Goal: Navigation & Orientation: Find specific page/section

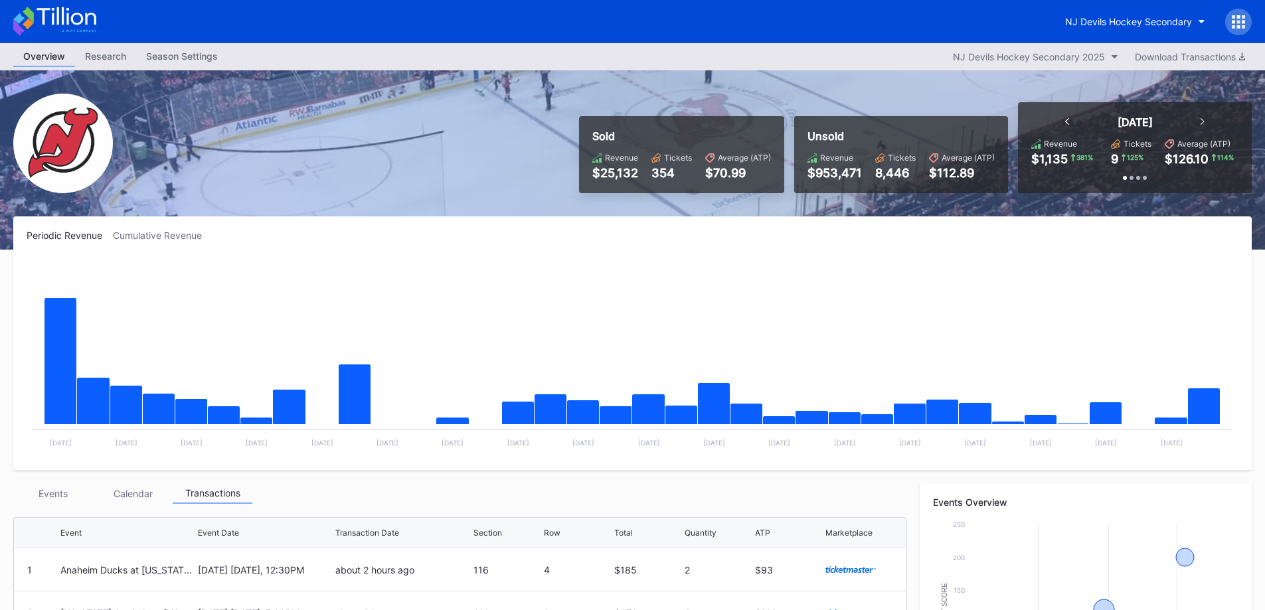
scroll to position [266, 0]
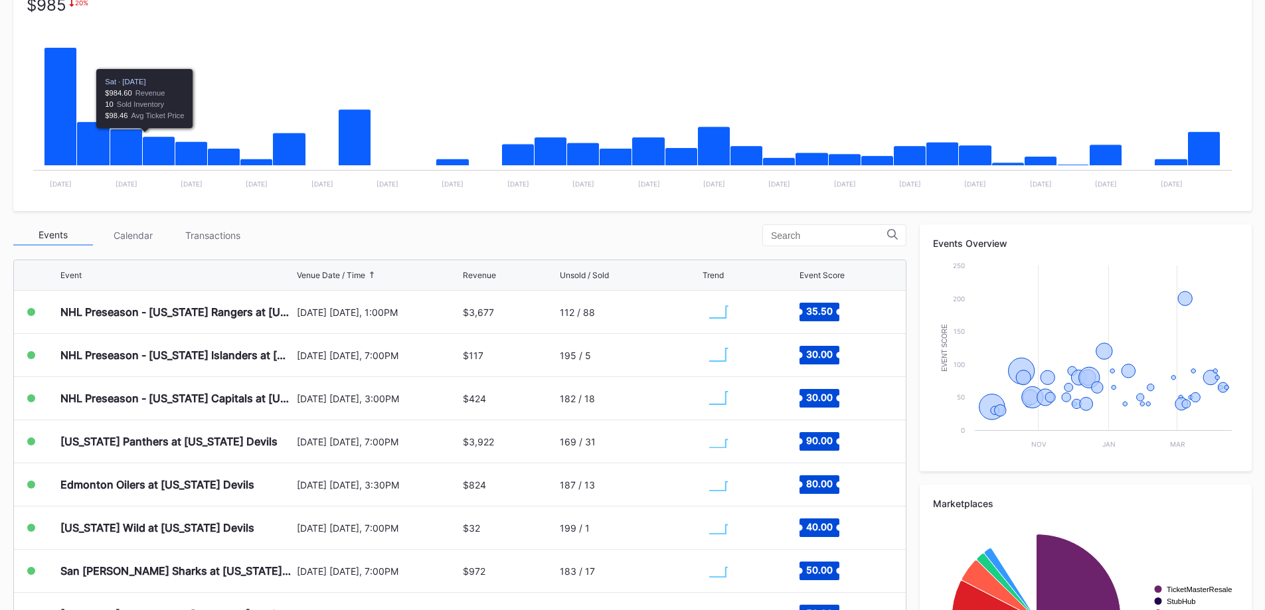
scroll to position [266, 0]
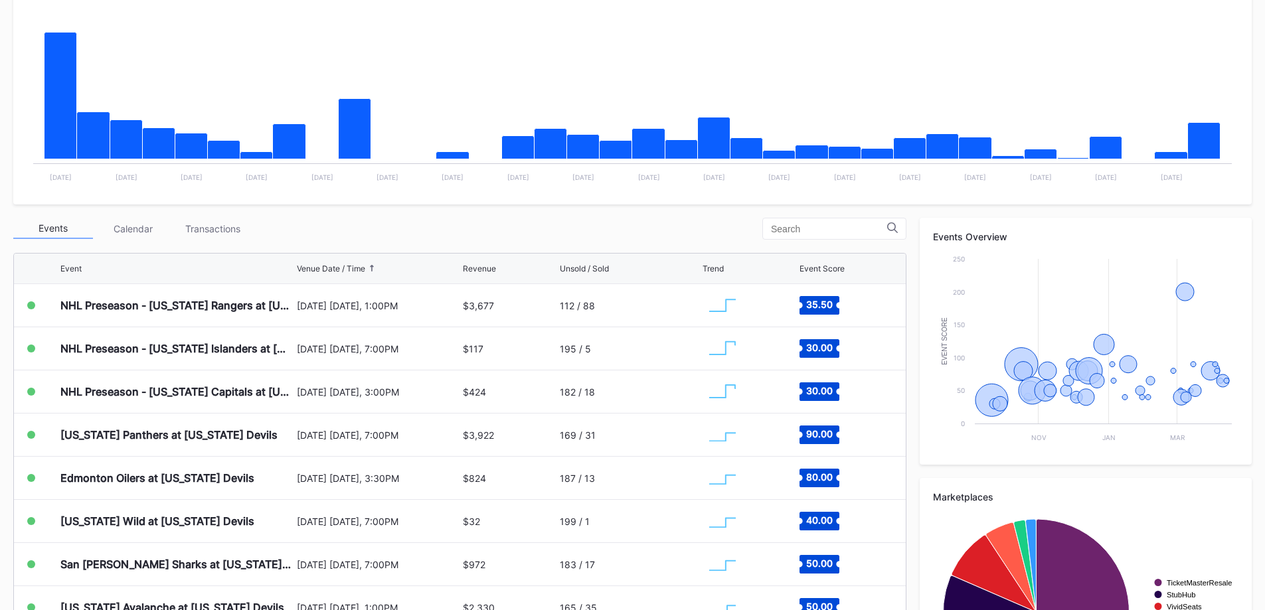
click at [193, 227] on div "Transactions" at bounding box center [213, 228] width 80 height 21
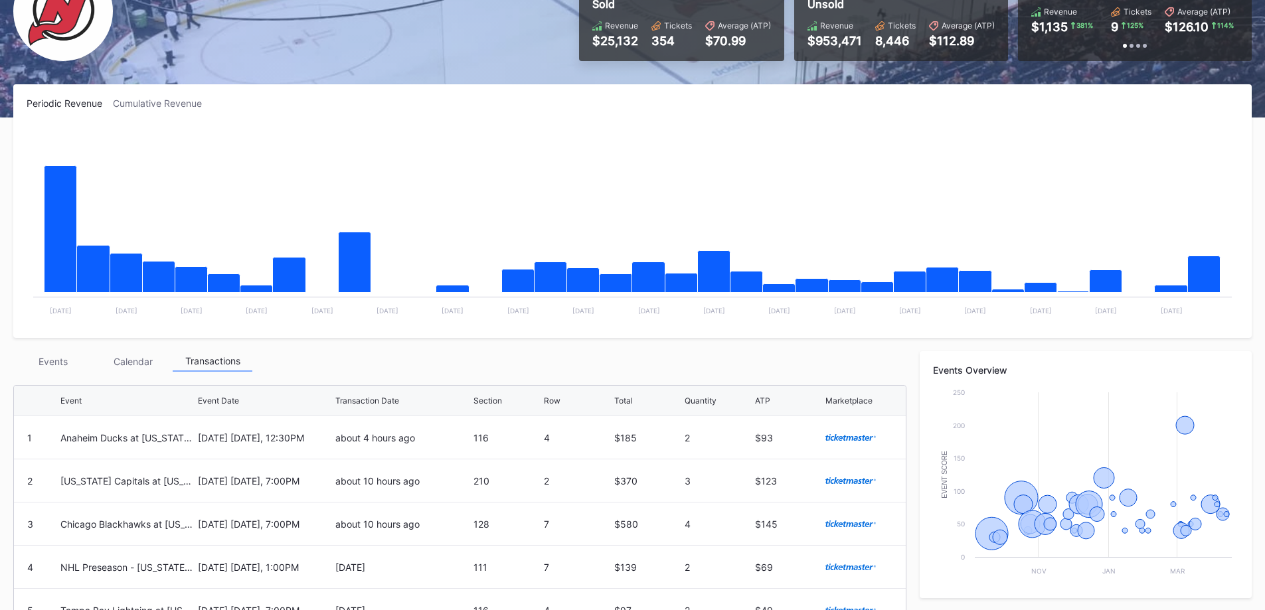
scroll to position [0, 0]
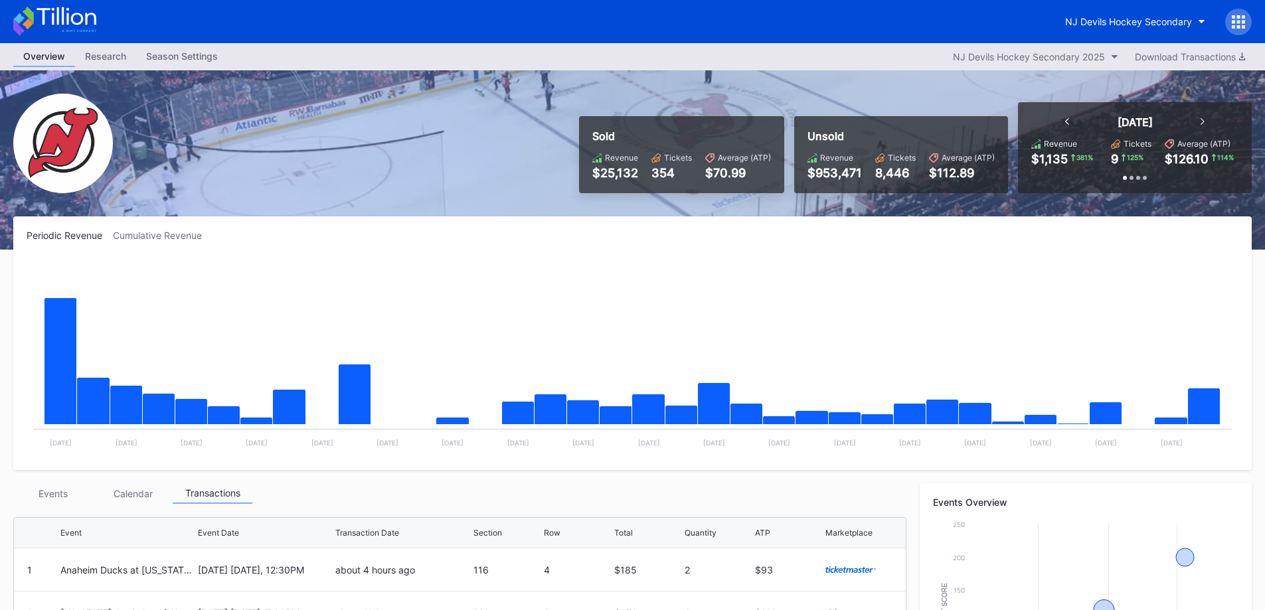
click at [1067, 35] on div "NJ Devils Hockey Secondary" at bounding box center [1153, 22] width 197 height 27
click at [1073, 29] on button "NJ Devils Hockey Secondary" at bounding box center [1135, 21] width 160 height 25
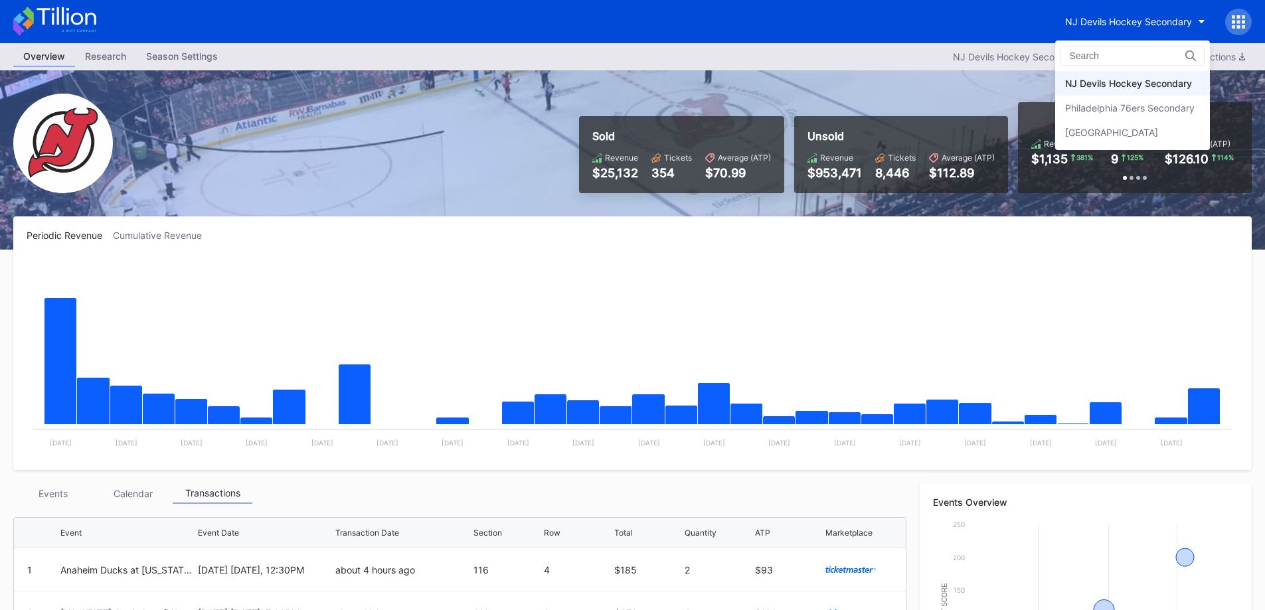
click at [1067, 103] on div "Philadelphia 76ers Secondary" at bounding box center [1129, 107] width 129 height 11
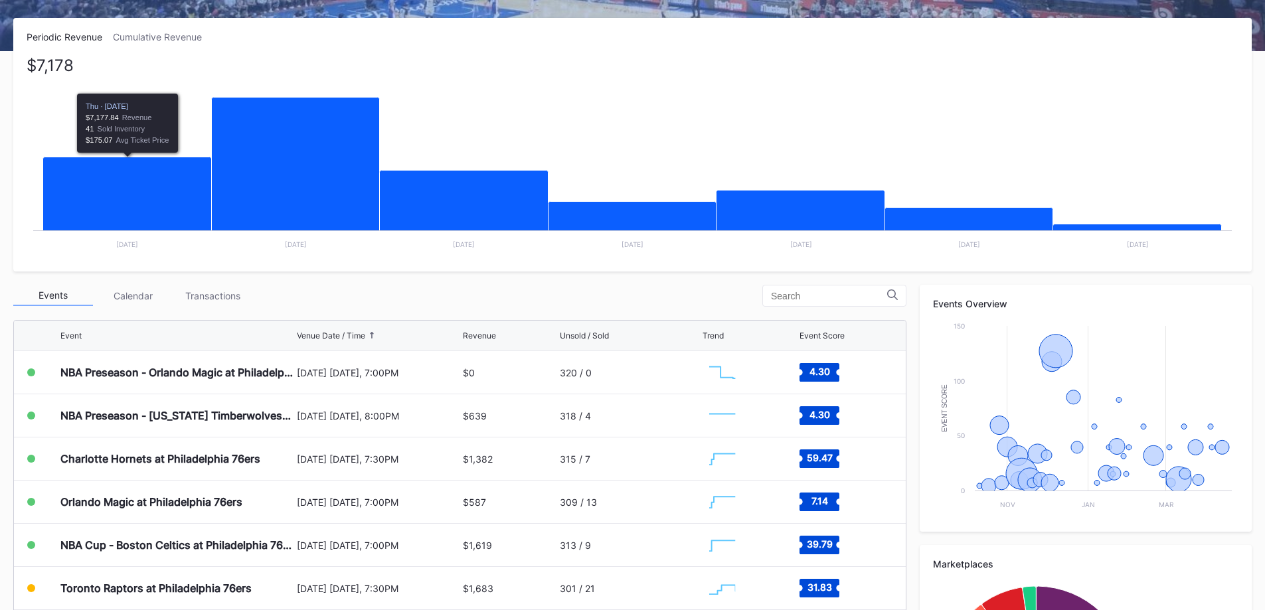
scroll to position [199, 0]
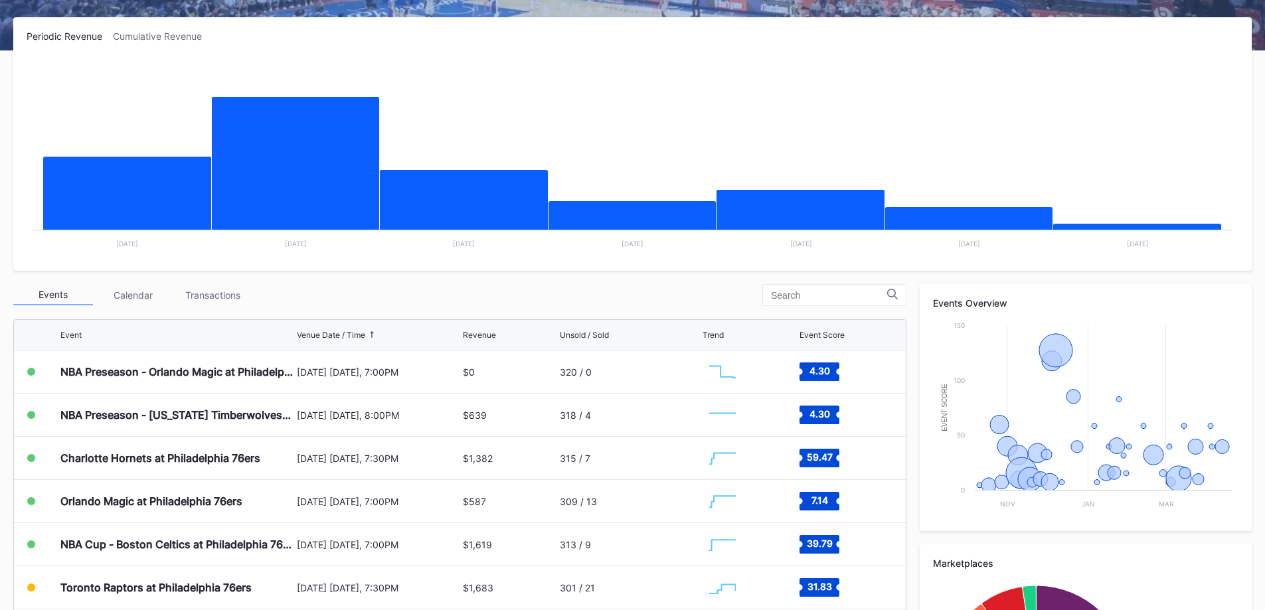
click at [235, 294] on div "Transactions" at bounding box center [213, 295] width 80 height 21
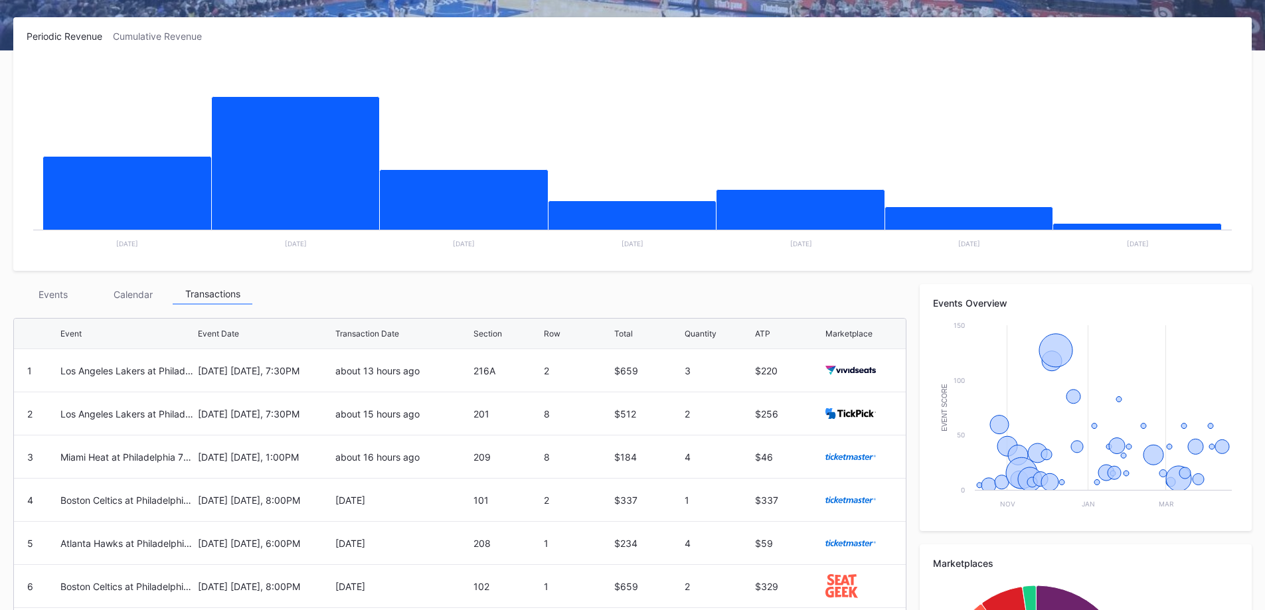
click at [88, 290] on div "Events" at bounding box center [53, 294] width 80 height 21
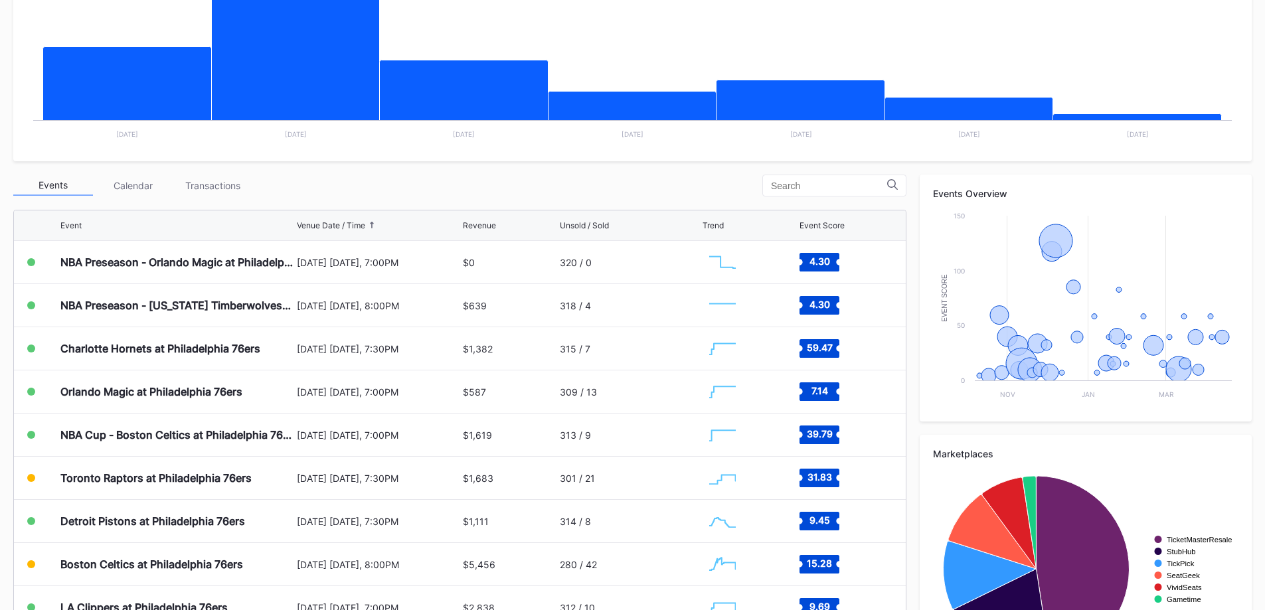
scroll to position [332, 0]
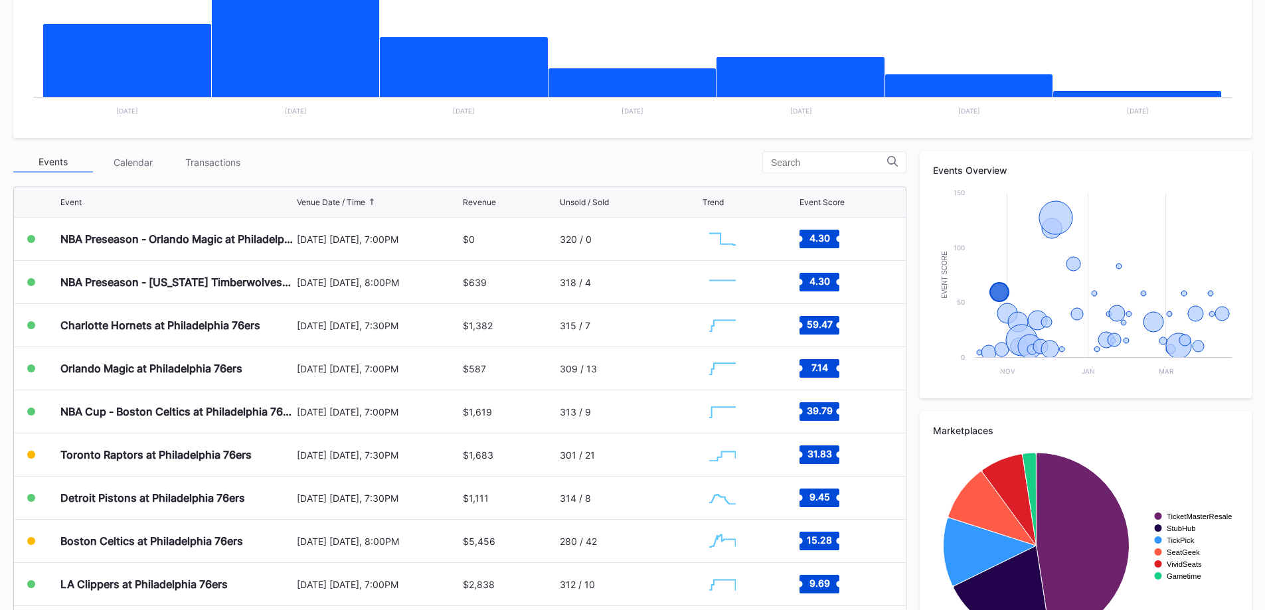
click at [264, 335] on div "Charlotte Hornets at Philadelphia 76ers" at bounding box center [176, 325] width 233 height 43
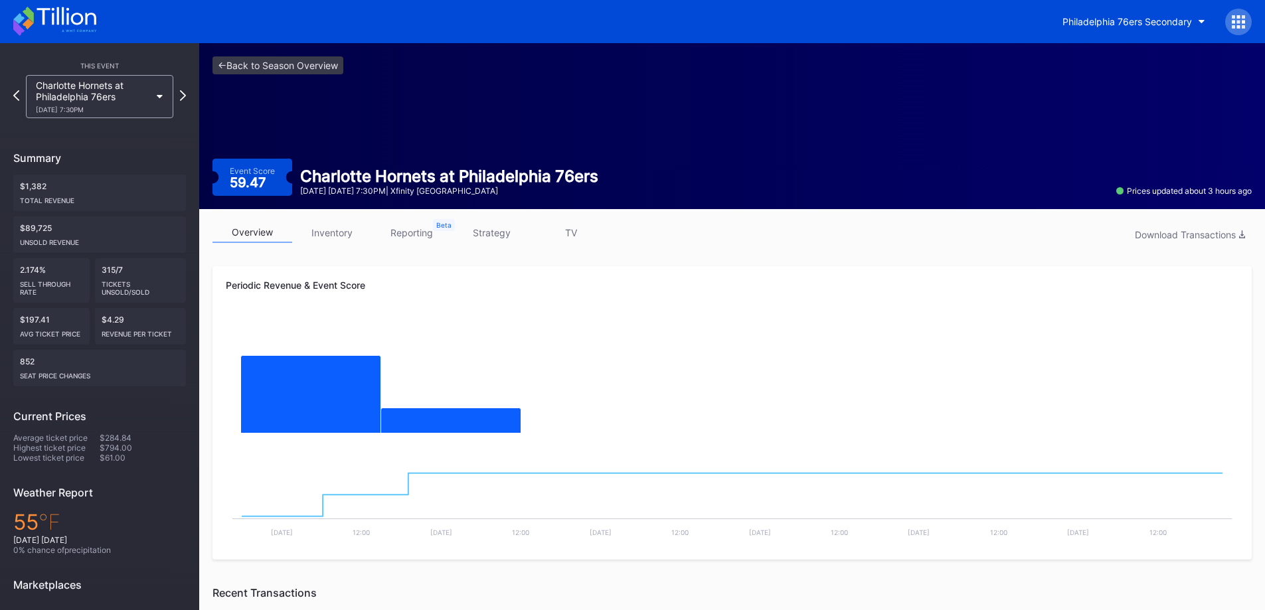
click at [325, 227] on link "inventory" at bounding box center [332, 232] width 80 height 21
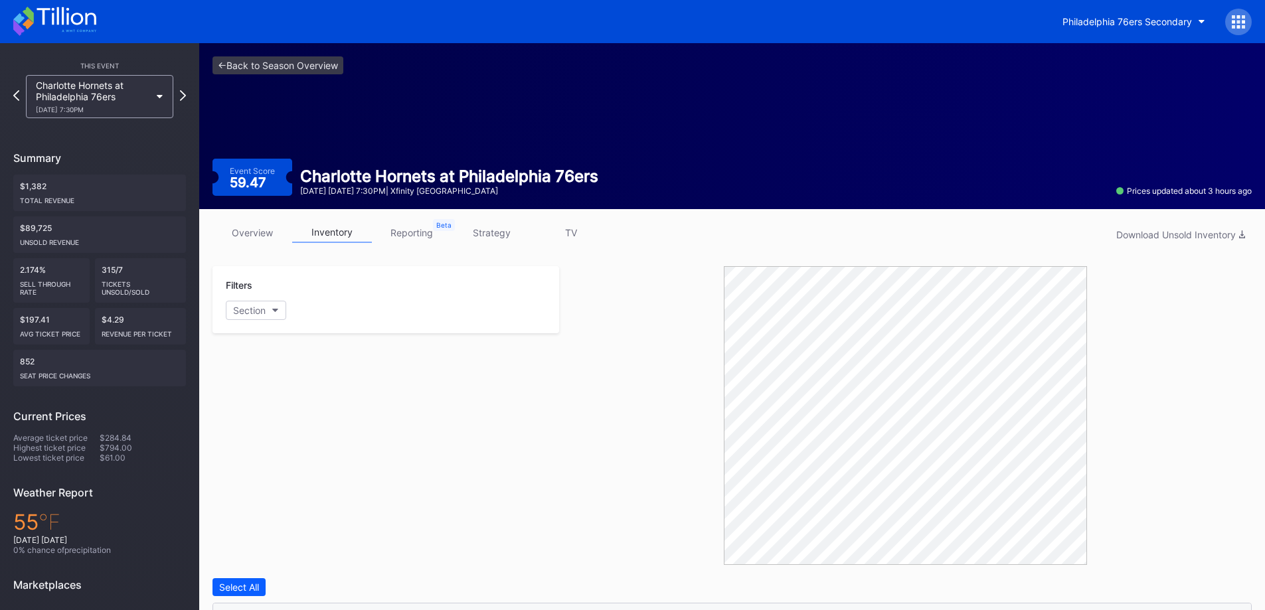
click at [1102, 33] on button "Philadelphia 76ers Secondary" at bounding box center [1134, 21] width 163 height 25
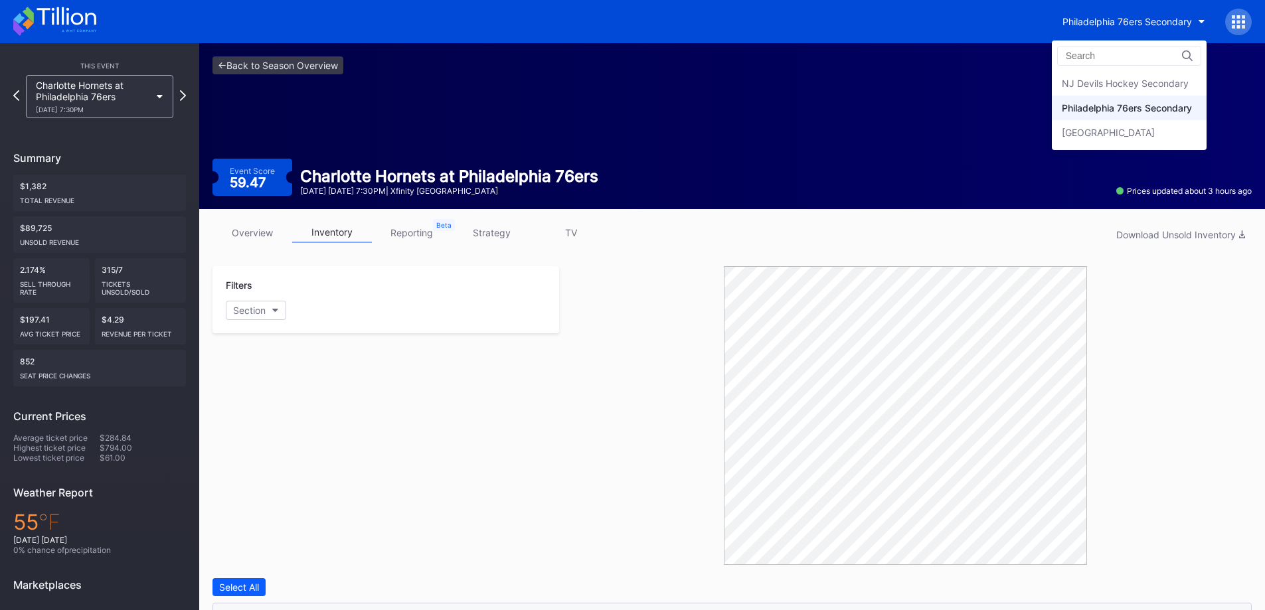
click at [1132, 144] on div "[GEOGRAPHIC_DATA]" at bounding box center [1129, 132] width 155 height 25
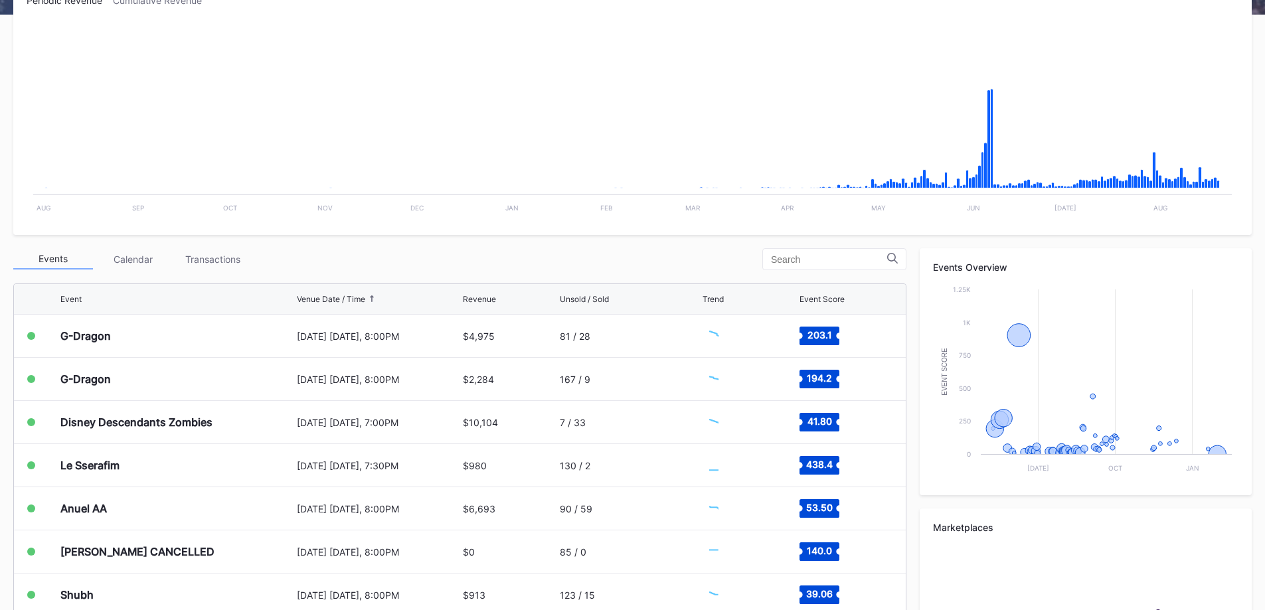
scroll to position [398, 0]
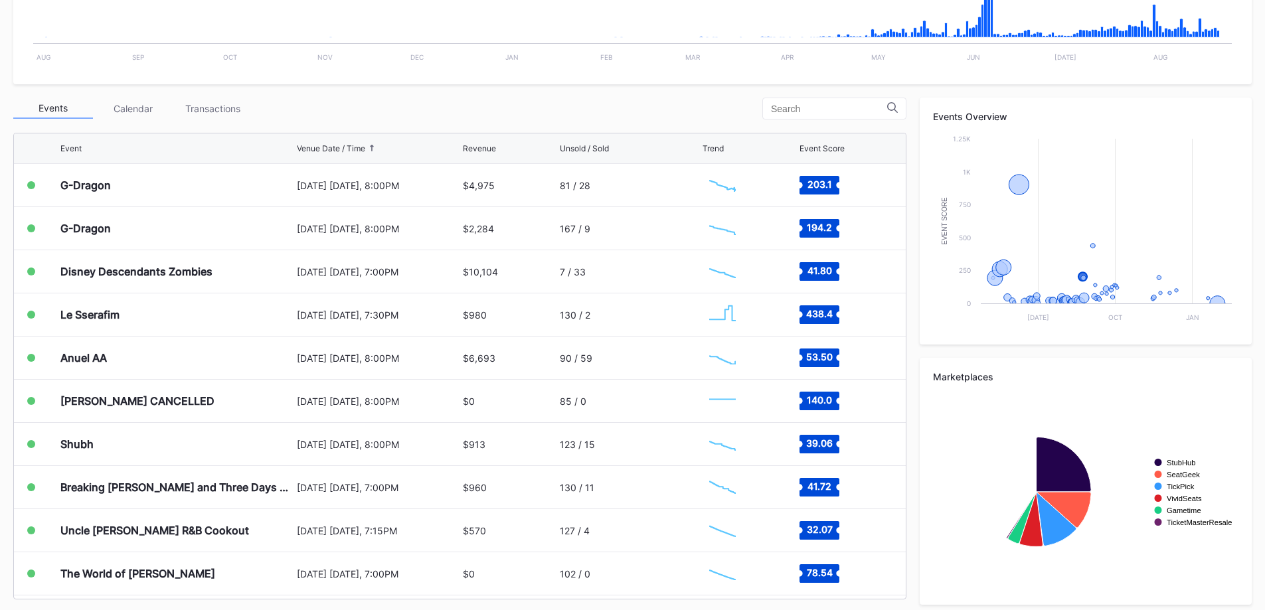
click at [212, 116] on div "Transactions" at bounding box center [213, 108] width 80 height 21
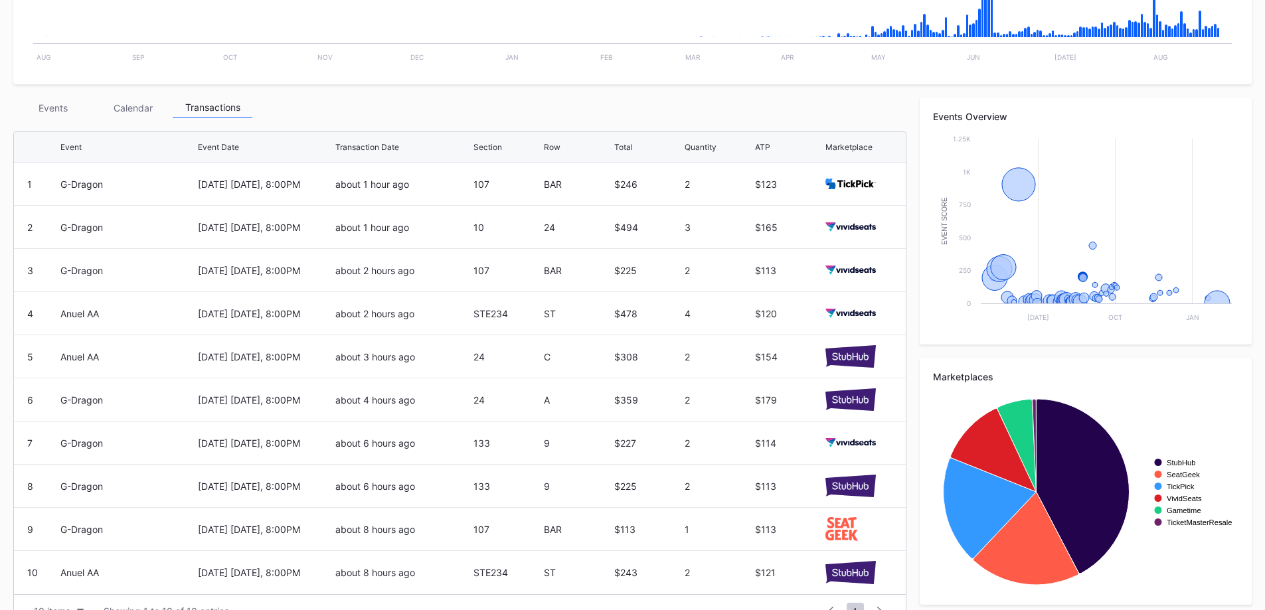
click at [67, 113] on div "Events" at bounding box center [53, 108] width 80 height 21
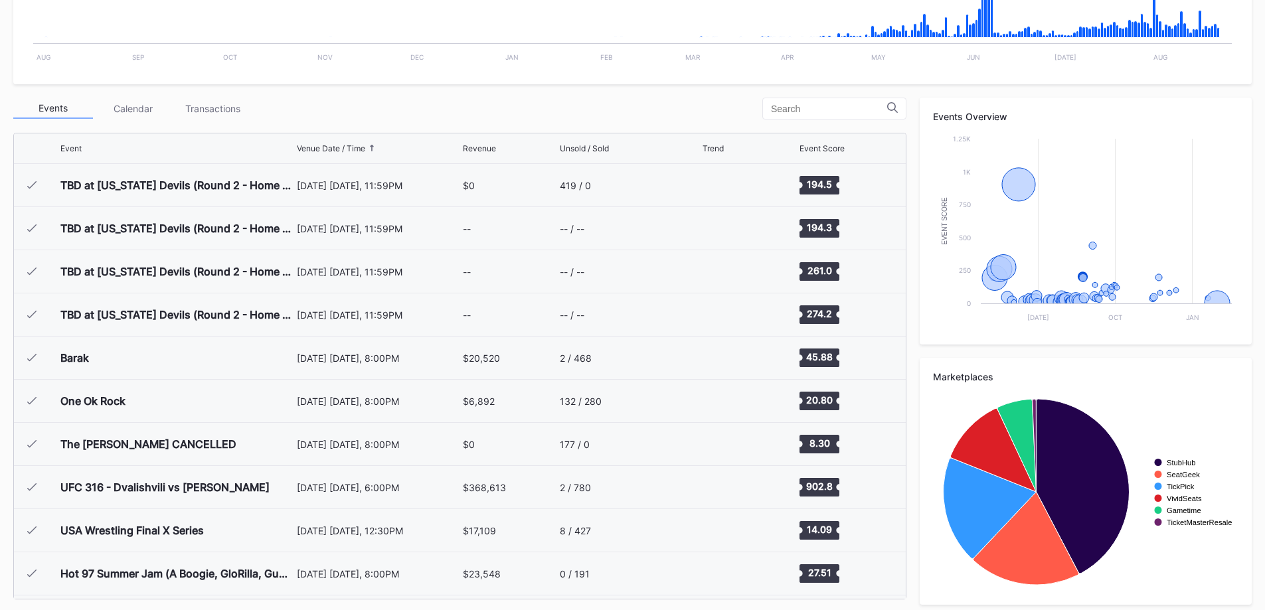
scroll to position [1424, 0]
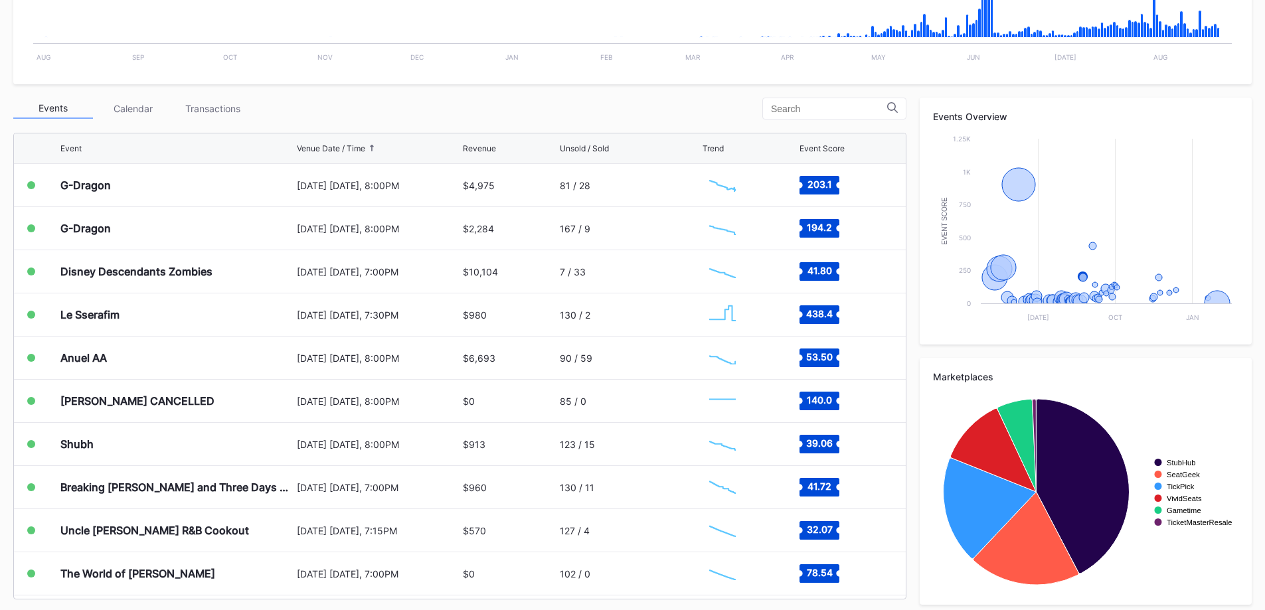
click at [143, 195] on div "G-Dragon" at bounding box center [176, 185] width 233 height 43
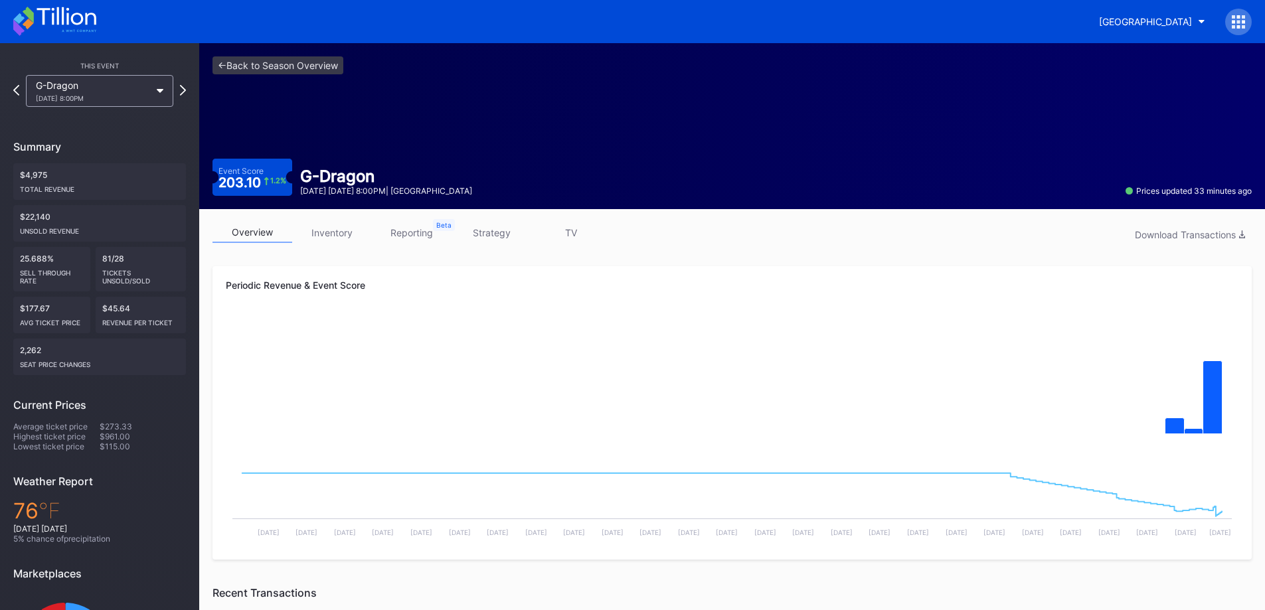
click at [119, 98] on div "[DATE] 8:00PM" at bounding box center [93, 98] width 114 height 8
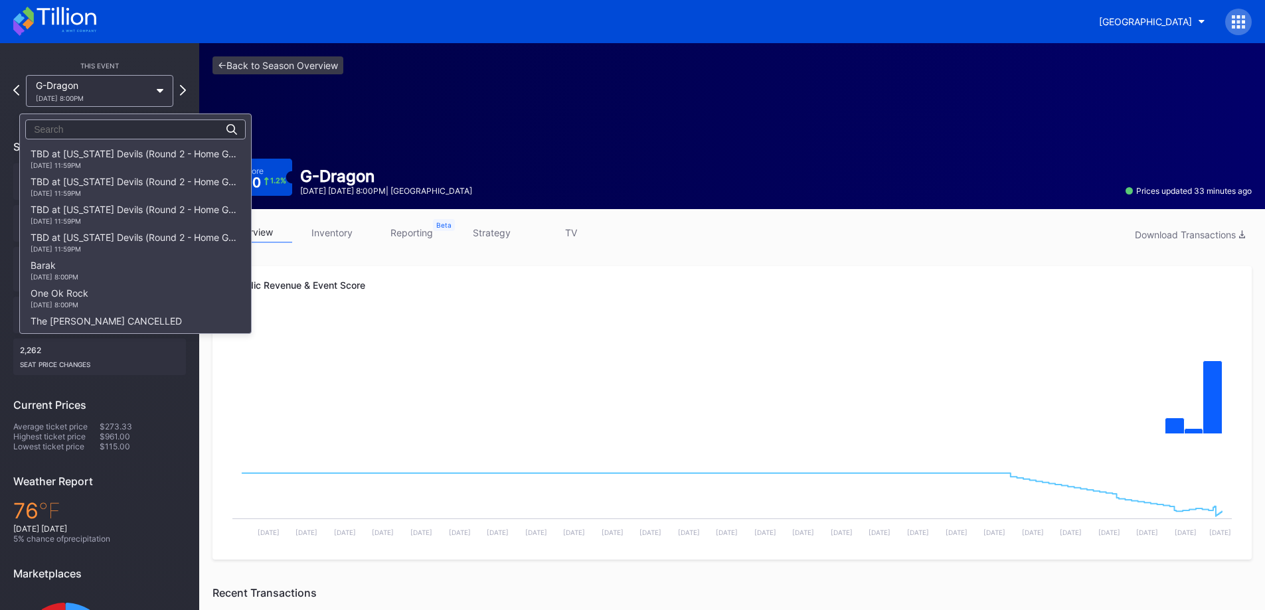
scroll to position [920, 0]
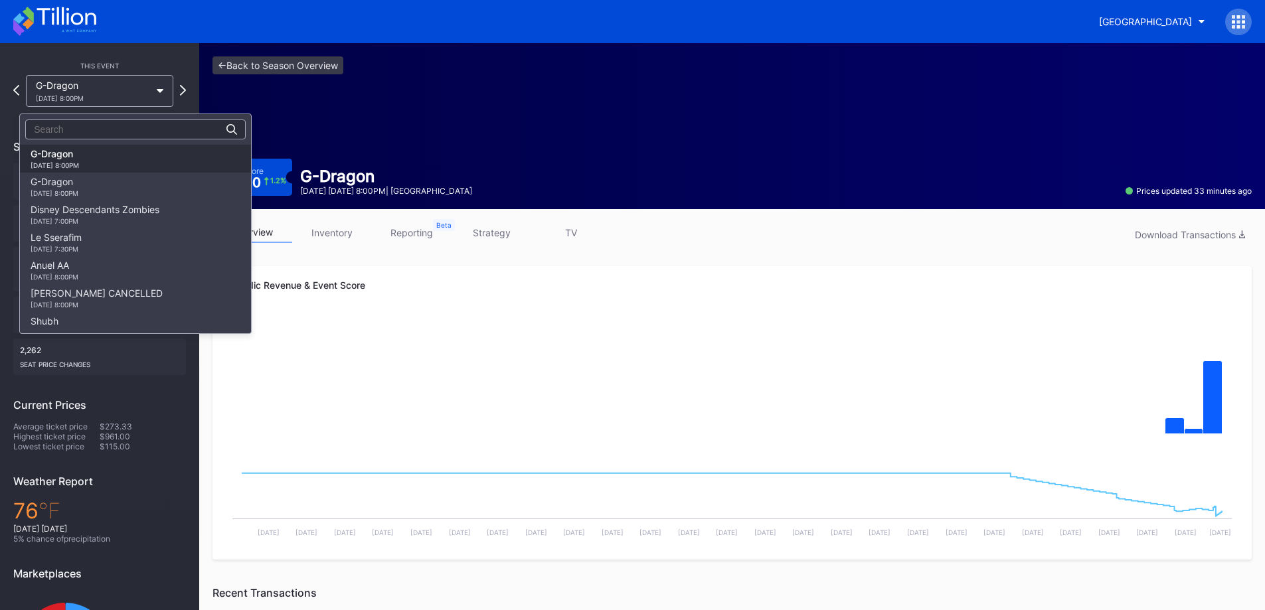
click at [127, 177] on div "G-Dragon [DATE] 8:00PM" at bounding box center [135, 187] width 231 height 28
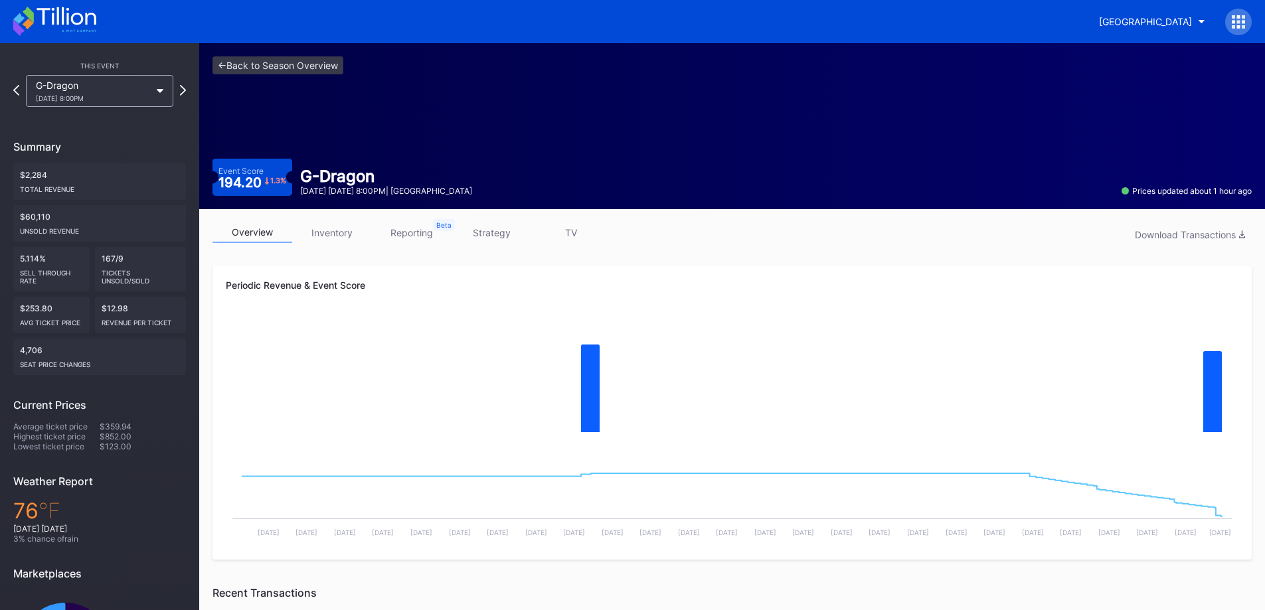
click at [48, 31] on icon at bounding box center [54, 21] width 83 height 29
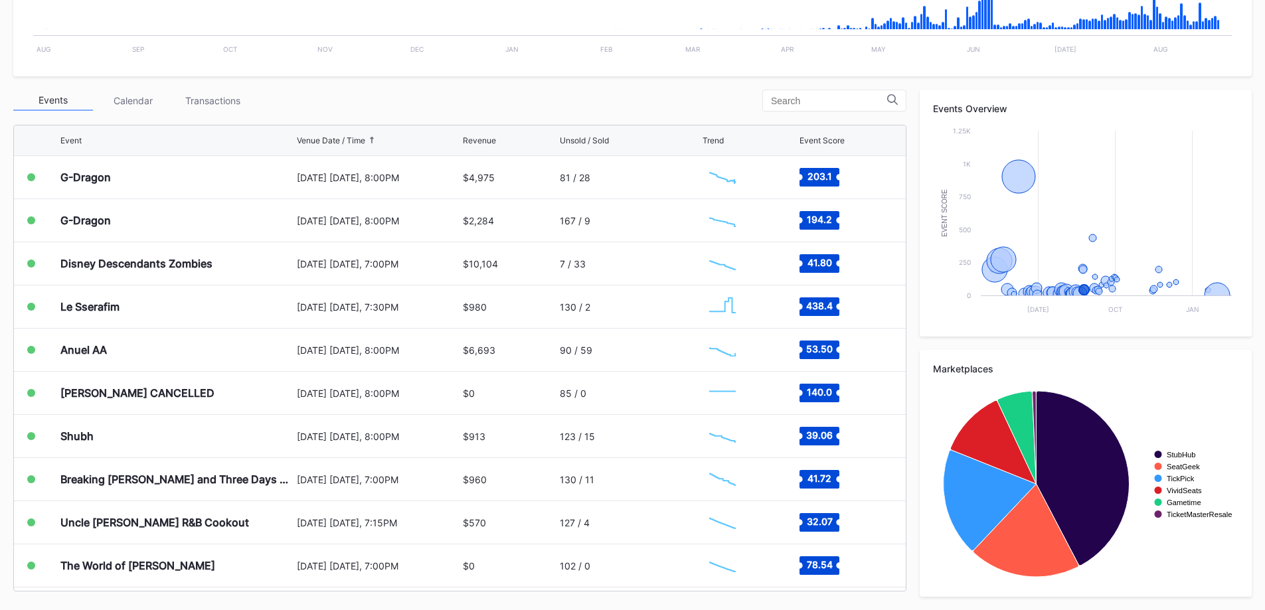
scroll to position [1491, 0]
